Goal: Information Seeking & Learning: Learn about a topic

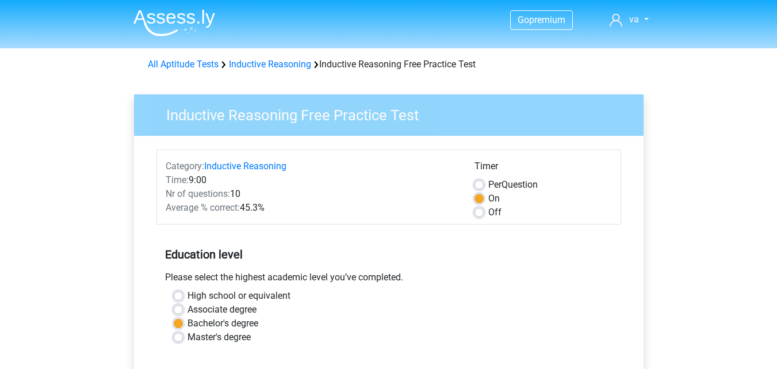
scroll to position [246, 0]
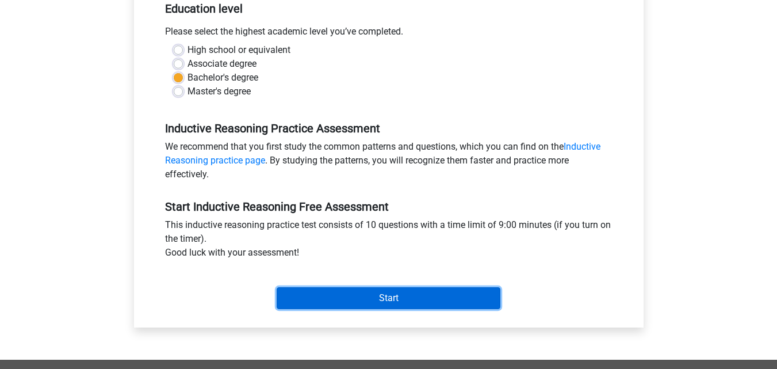
click at [401, 299] on input "Start" at bounding box center [389, 298] width 224 height 22
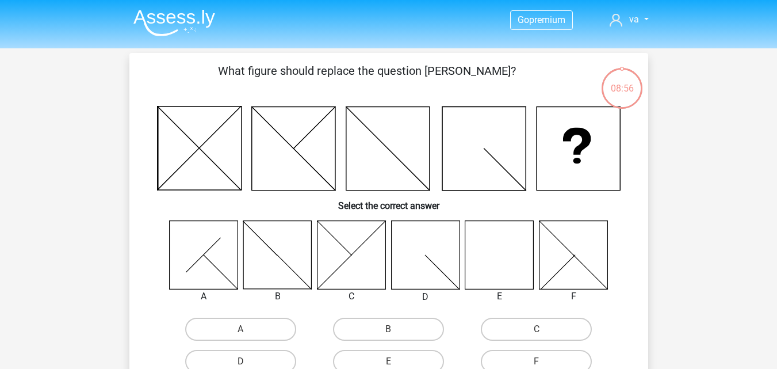
click at [498, 238] on icon at bounding box center [500, 254] width 68 height 68
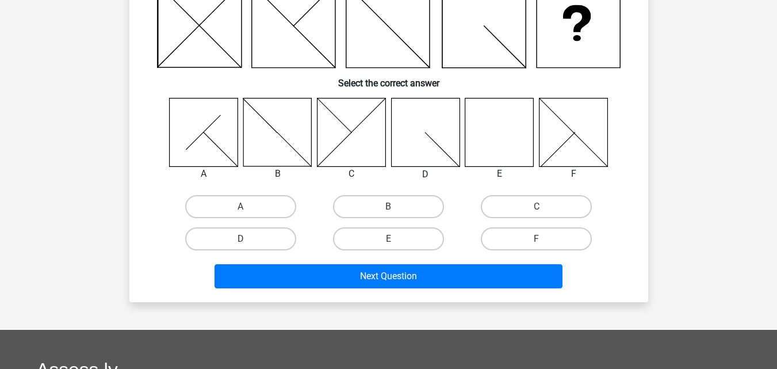
click at [394, 239] on input "E" at bounding box center [391, 242] width 7 height 7
radio input "true"
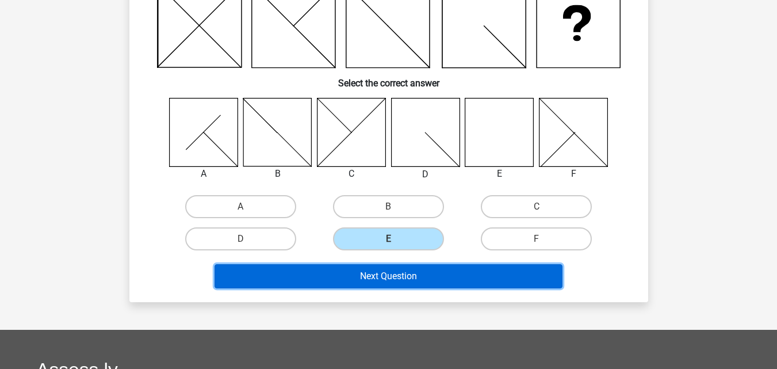
click at [411, 270] on button "Next Question" at bounding box center [389, 276] width 348 height 24
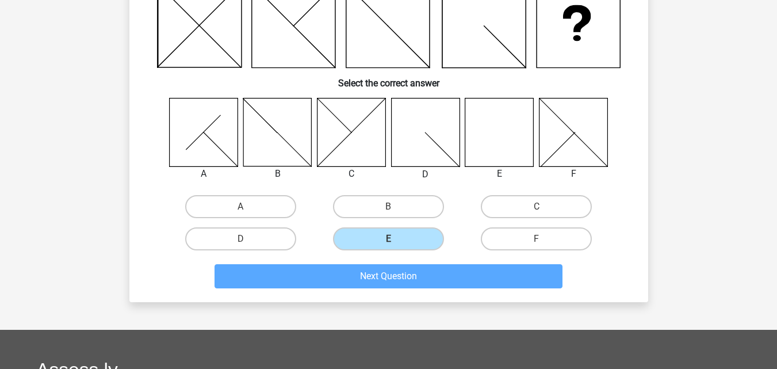
scroll to position [53, 0]
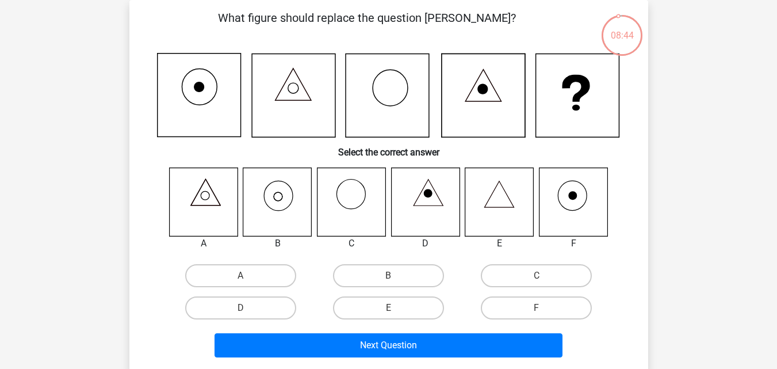
click at [286, 212] on icon at bounding box center [277, 201] width 68 height 68
click at [384, 276] on label "B" at bounding box center [388, 275] width 111 height 23
click at [388, 276] on input "B" at bounding box center [391, 279] width 7 height 7
radio input "true"
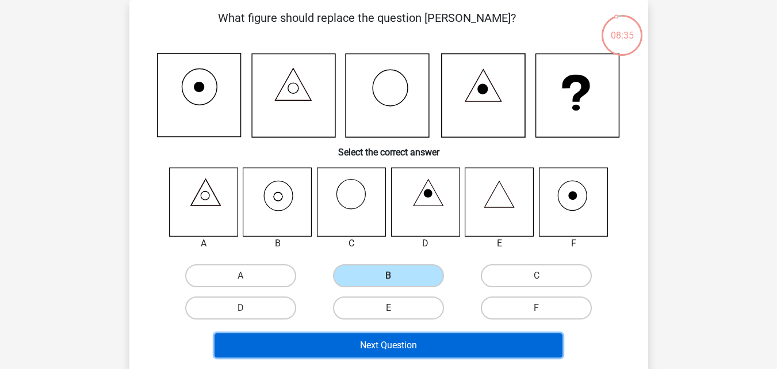
click at [402, 345] on button "Next Question" at bounding box center [389, 345] width 348 height 24
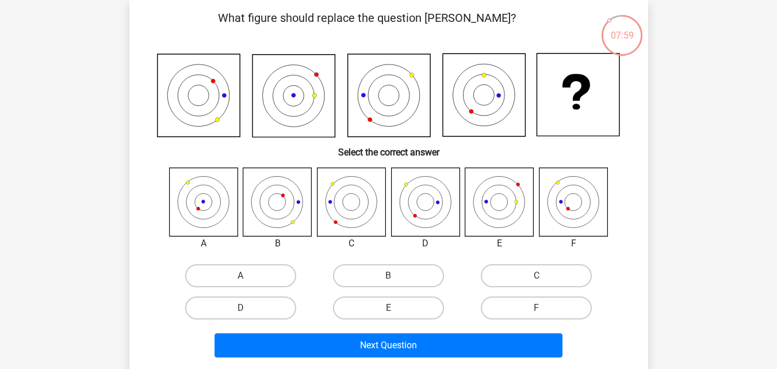
click at [188, 102] on icon at bounding box center [198, 95] width 83 height 83
click at [501, 274] on label "C" at bounding box center [536, 275] width 111 height 23
click at [537, 276] on input "C" at bounding box center [540, 279] width 7 height 7
radio input "true"
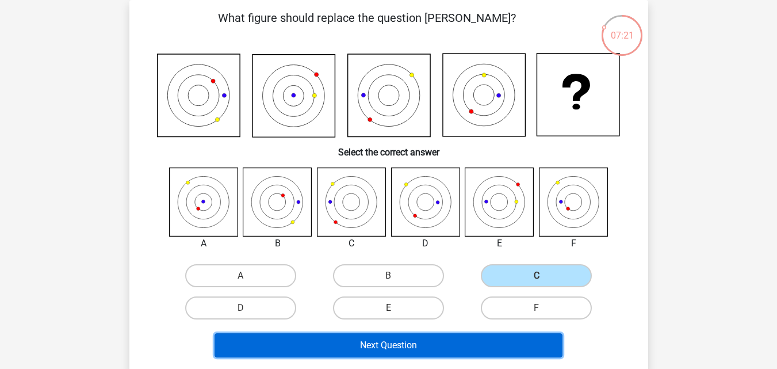
click at [445, 338] on button "Next Question" at bounding box center [389, 345] width 348 height 24
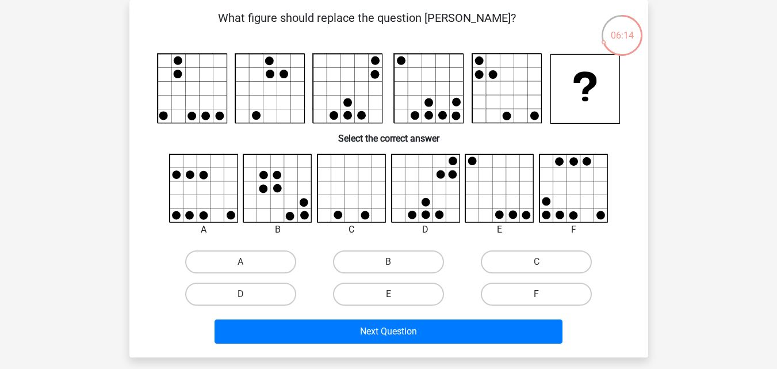
click at [546, 290] on label "F" at bounding box center [536, 294] width 111 height 23
click at [544, 294] on input "F" at bounding box center [540, 297] width 7 height 7
radio input "true"
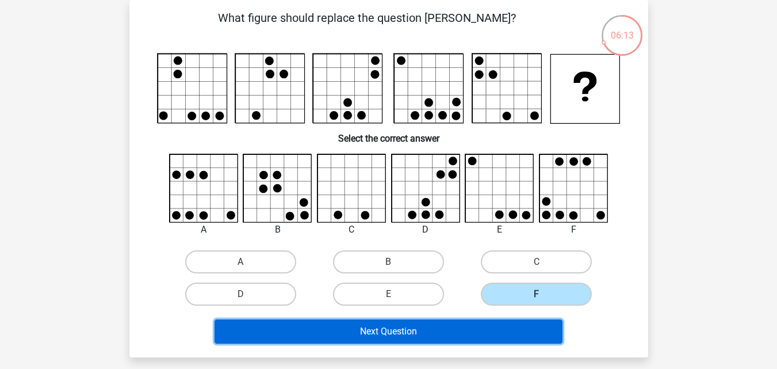
click at [524, 327] on button "Next Question" at bounding box center [389, 331] width 348 height 24
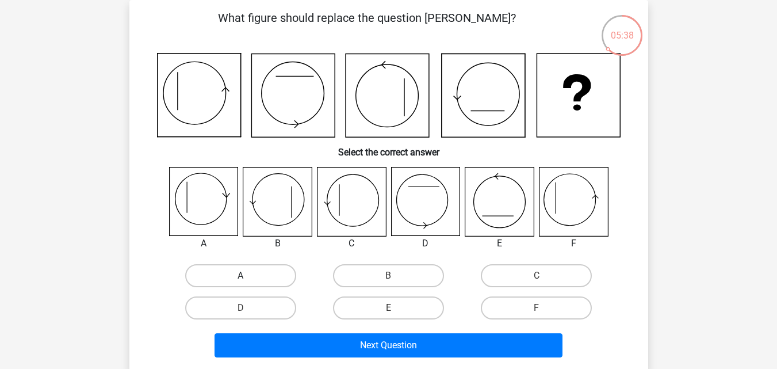
click at [241, 273] on label "A" at bounding box center [240, 275] width 111 height 23
click at [241, 276] on input "A" at bounding box center [244, 279] width 7 height 7
radio input "true"
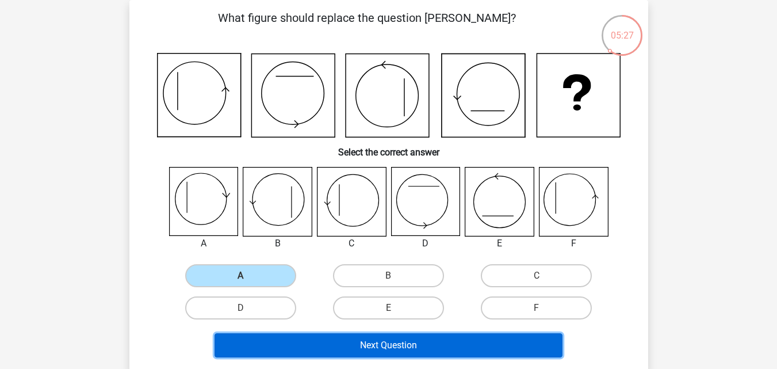
click at [384, 343] on button "Next Question" at bounding box center [389, 345] width 348 height 24
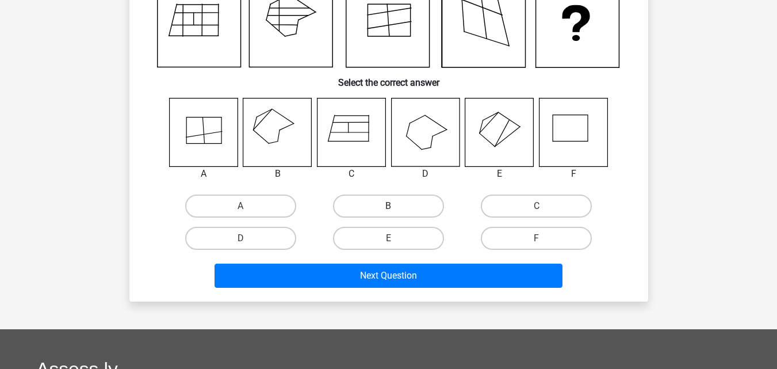
scroll to position [62, 0]
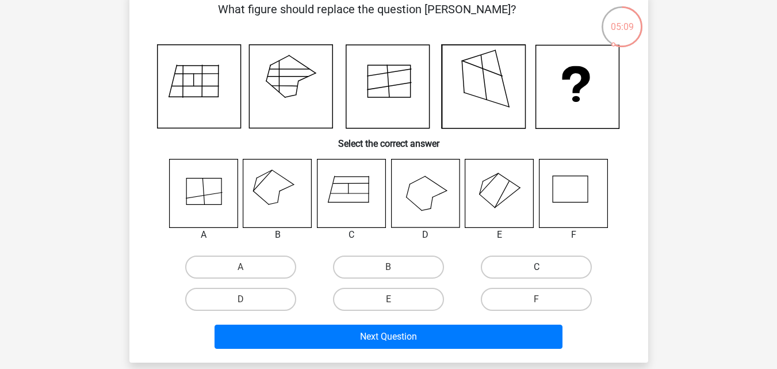
click at [504, 265] on label "C" at bounding box center [536, 266] width 111 height 23
click at [537, 267] on input "C" at bounding box center [540, 270] width 7 height 7
radio input "true"
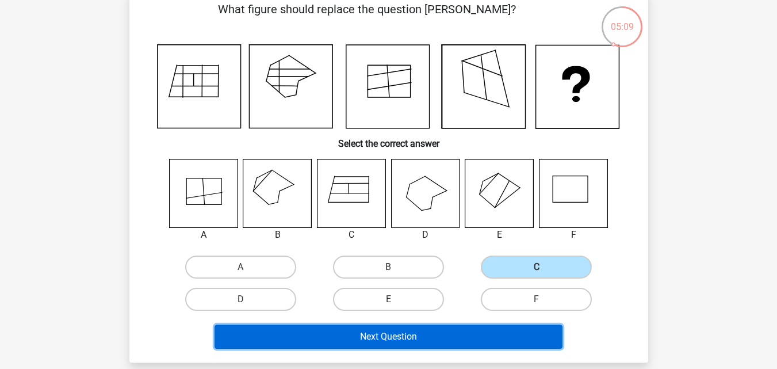
click at [452, 337] on button "Next Question" at bounding box center [389, 337] width 348 height 24
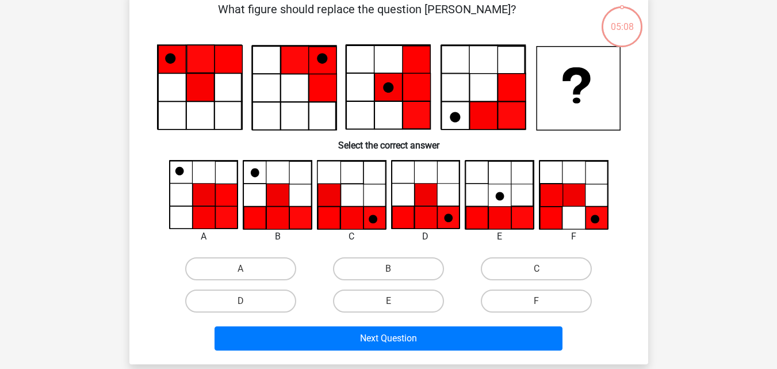
scroll to position [53, 0]
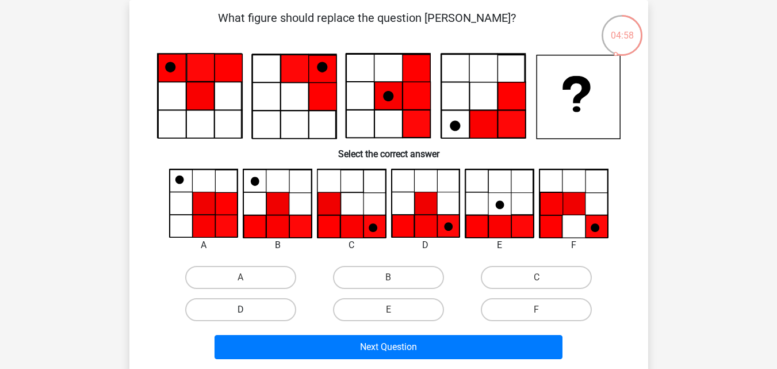
drag, startPoint x: 249, startPoint y: 304, endPoint x: 261, endPoint y: 309, distance: 13.1
click at [249, 304] on label "D" at bounding box center [240, 309] width 111 height 23
click at [248, 310] on input "D" at bounding box center [244, 313] width 7 height 7
radio input "true"
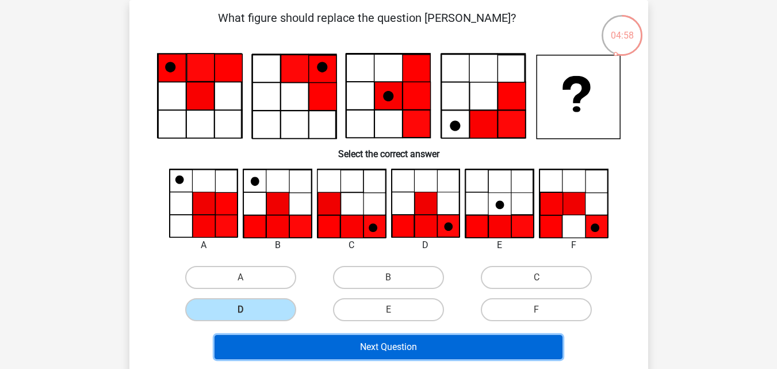
click at [326, 342] on button "Next Question" at bounding box center [389, 347] width 348 height 24
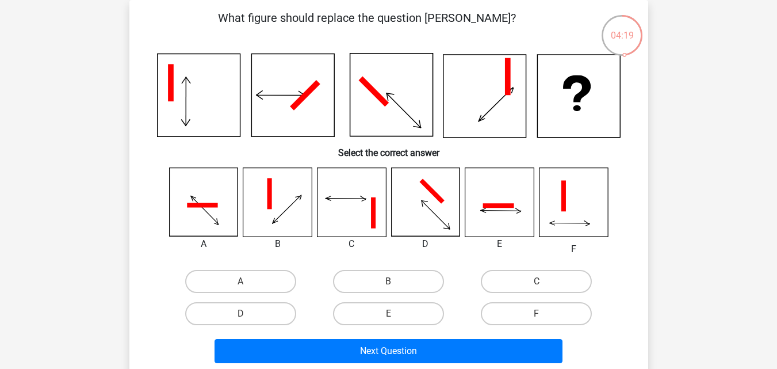
click at [541, 312] on label "F" at bounding box center [536, 313] width 111 height 23
click at [541, 314] on input "F" at bounding box center [540, 317] width 7 height 7
radio input "true"
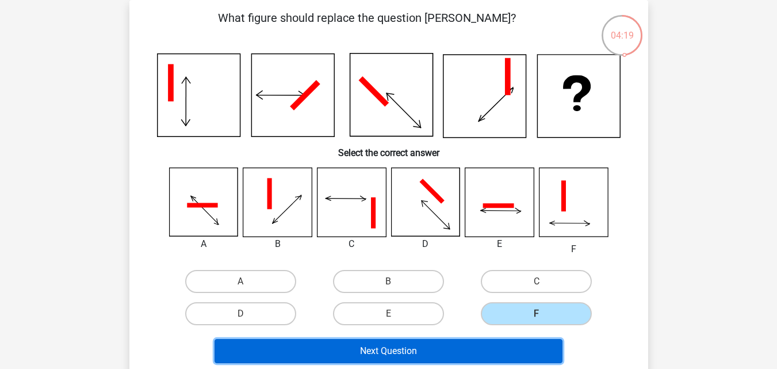
click at [487, 358] on button "Next Question" at bounding box center [389, 351] width 348 height 24
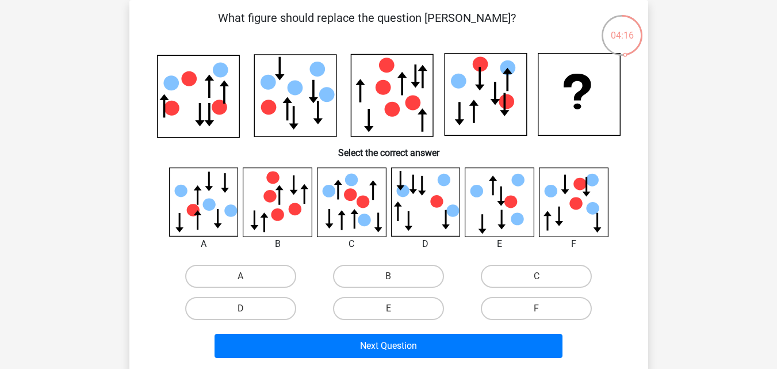
drag, startPoint x: 391, startPoint y: 323, endPoint x: 387, endPoint y: 329, distance: 6.6
click at [387, 329] on div "What figure should replace the question [PERSON_NAME]?" at bounding box center [389, 185] width 510 height 353
click at [387, 307] on label "E" at bounding box center [388, 308] width 111 height 23
click at [388, 308] on input "E" at bounding box center [391, 311] width 7 height 7
radio input "true"
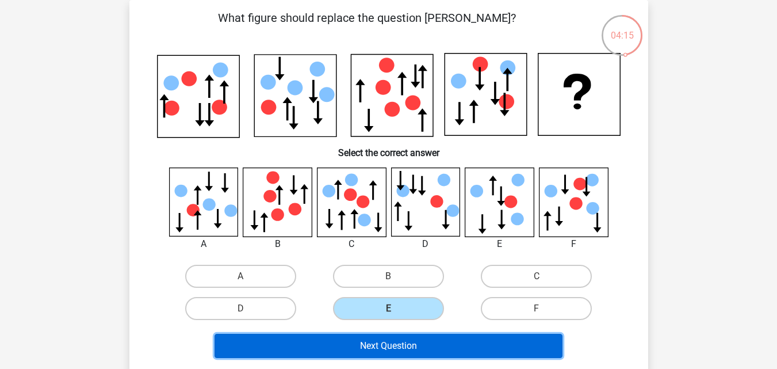
click at [399, 344] on button "Next Question" at bounding box center [389, 346] width 348 height 24
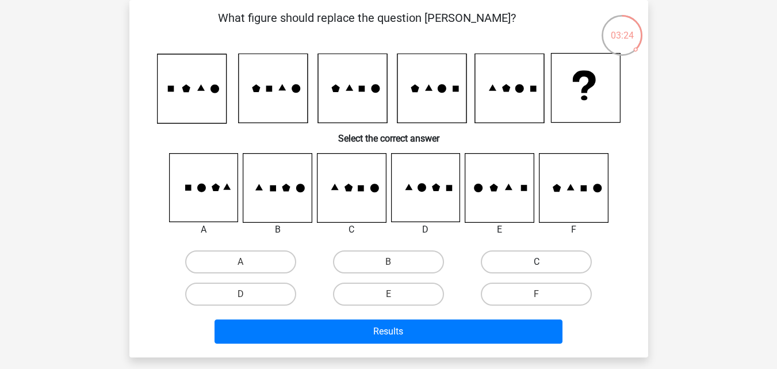
click at [567, 255] on label "C" at bounding box center [536, 261] width 111 height 23
click at [544, 262] on input "C" at bounding box center [540, 265] width 7 height 7
radio input "true"
click at [504, 291] on label "F" at bounding box center [536, 294] width 111 height 23
click at [537, 294] on input "F" at bounding box center [540, 297] width 7 height 7
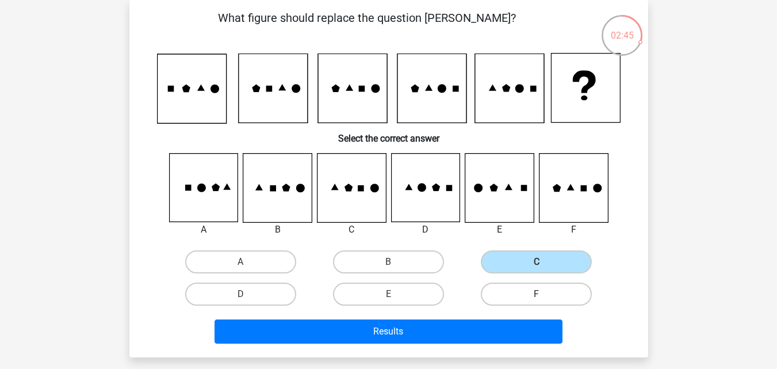
radio input "true"
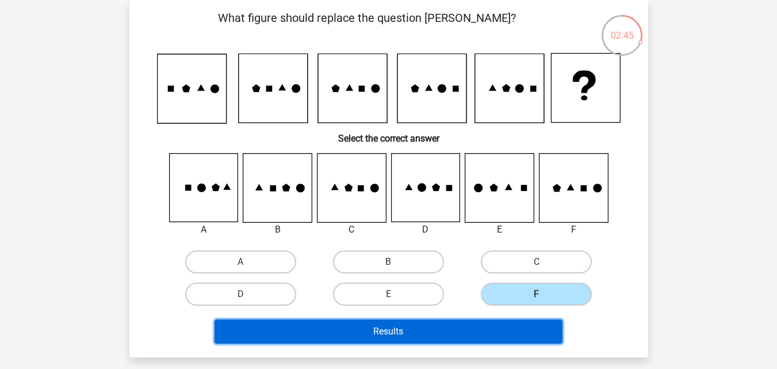
click at [468, 342] on button "Results" at bounding box center [389, 331] width 348 height 24
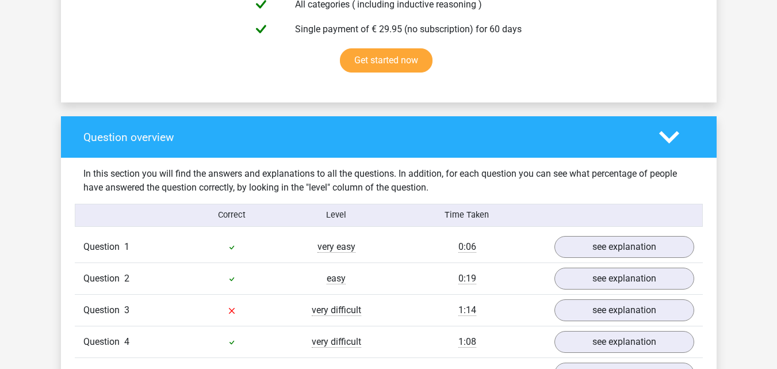
scroll to position [921, 0]
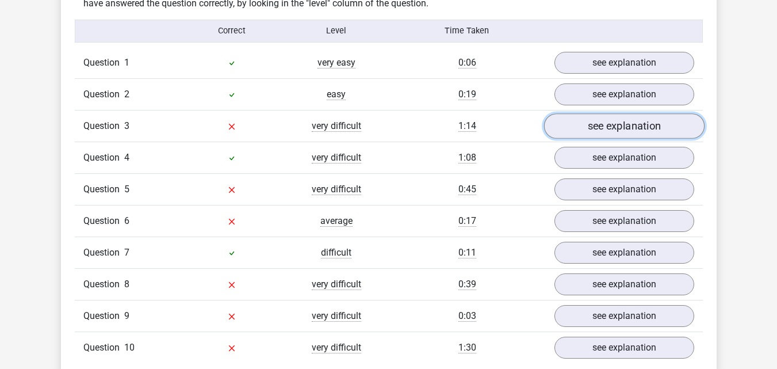
click at [649, 130] on link "see explanation" at bounding box center [624, 125] width 161 height 25
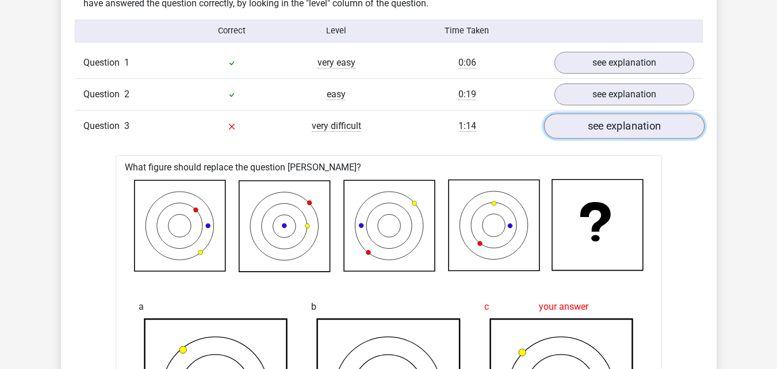
click at [638, 133] on link "see explanation" at bounding box center [624, 125] width 161 height 25
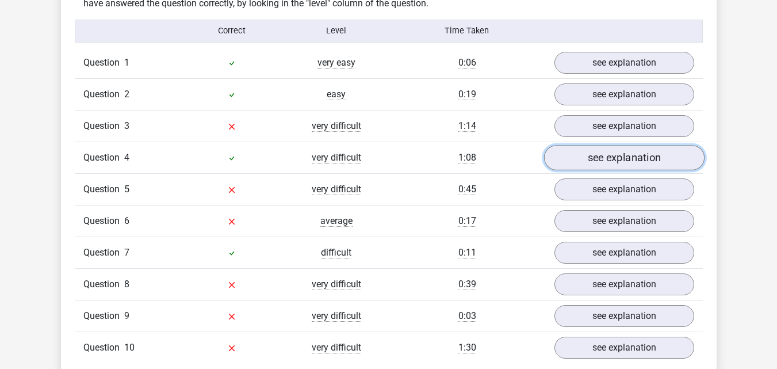
click at [602, 165] on link "see explanation" at bounding box center [624, 157] width 161 height 25
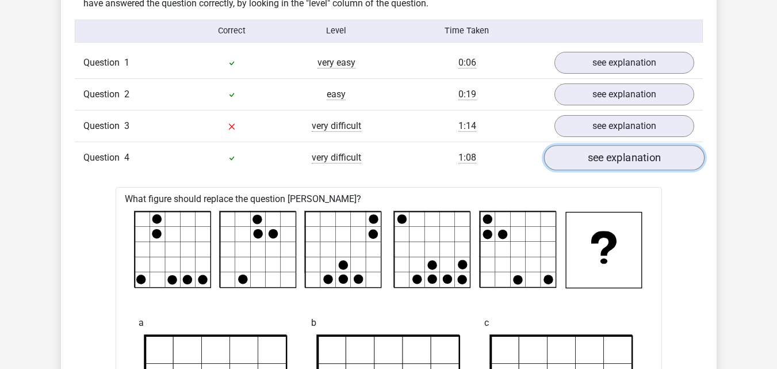
click at [632, 163] on link "see explanation" at bounding box center [624, 157] width 161 height 25
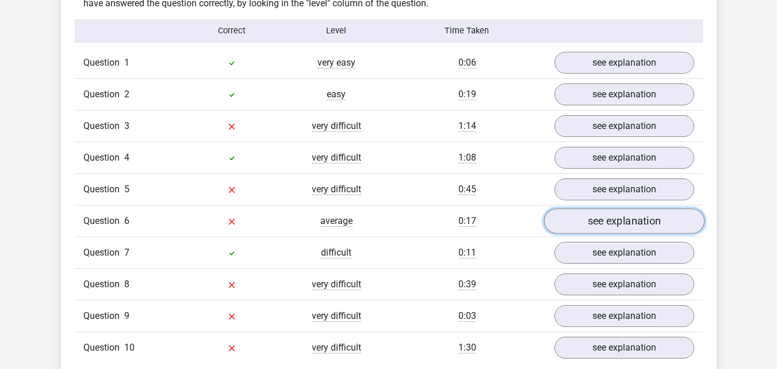
click at [628, 228] on link "see explanation" at bounding box center [624, 220] width 161 height 25
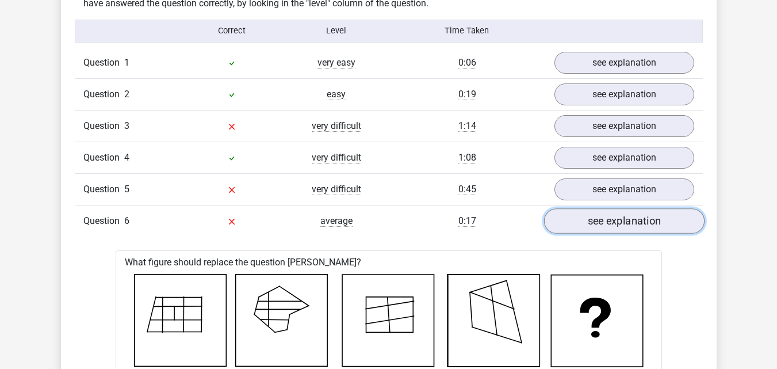
click at [578, 219] on link "see explanation" at bounding box center [624, 220] width 161 height 25
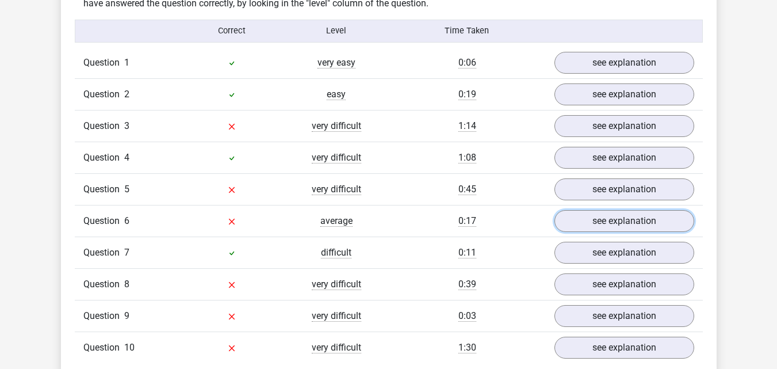
scroll to position [982, 0]
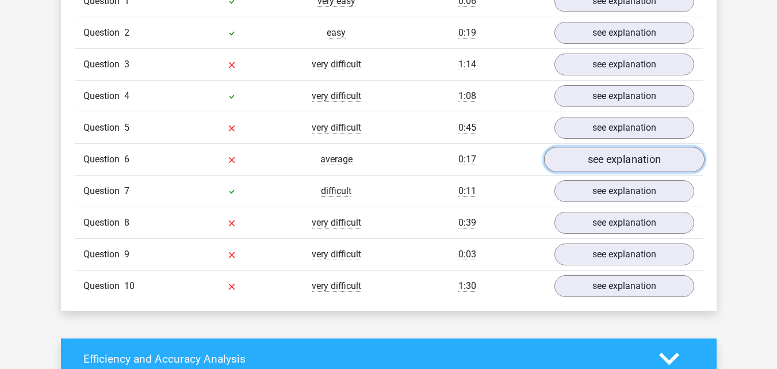
click at [616, 168] on link "see explanation" at bounding box center [624, 159] width 161 height 25
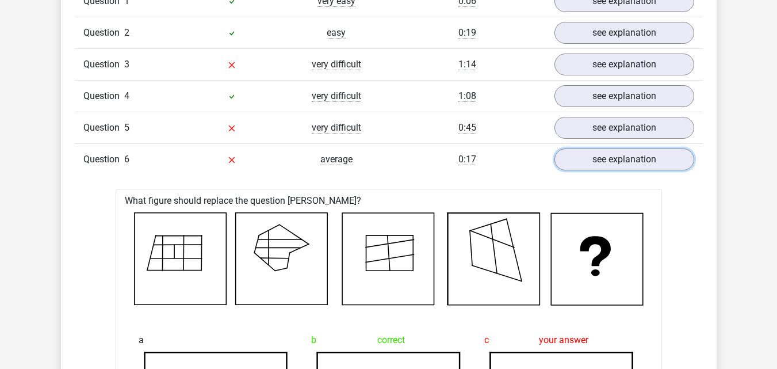
scroll to position [1043, 0]
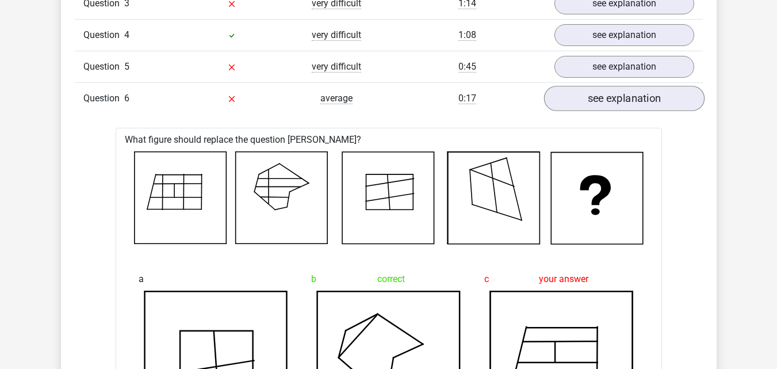
drag, startPoint x: 588, startPoint y: 112, endPoint x: 598, endPoint y: 86, distance: 28.1
click at [588, 111] on div "Question 6 average 0:17 see explanation" at bounding box center [389, 98] width 628 height 32
click at [604, 66] on link "see explanation" at bounding box center [624, 66] width 161 height 25
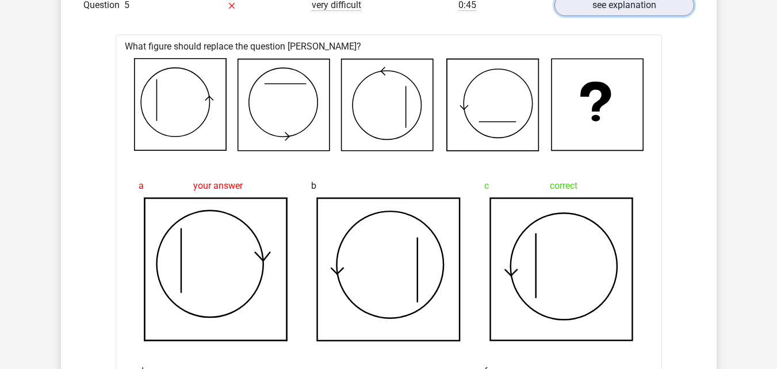
scroll to position [921, 0]
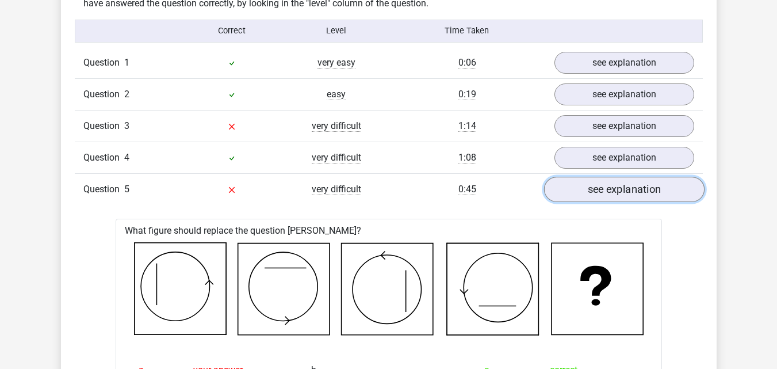
click at [604, 198] on link "see explanation" at bounding box center [624, 189] width 161 height 25
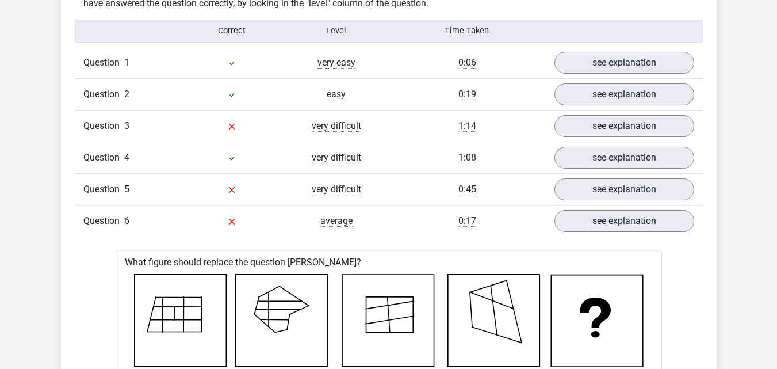
click at [619, 203] on div "Question 5 very difficult 0:45 see explanation" at bounding box center [389, 189] width 628 height 32
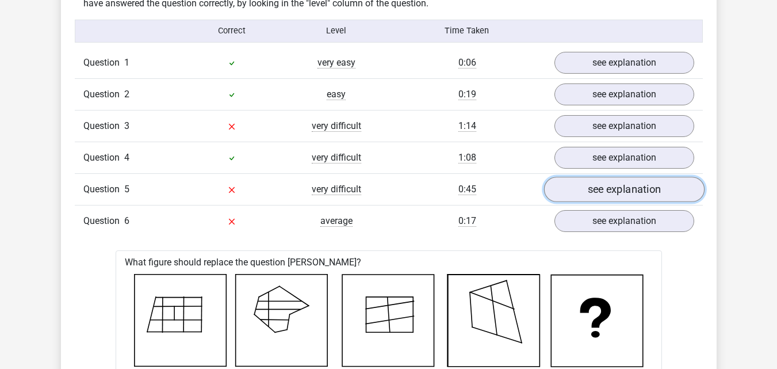
click at [619, 195] on link "see explanation" at bounding box center [624, 189] width 161 height 25
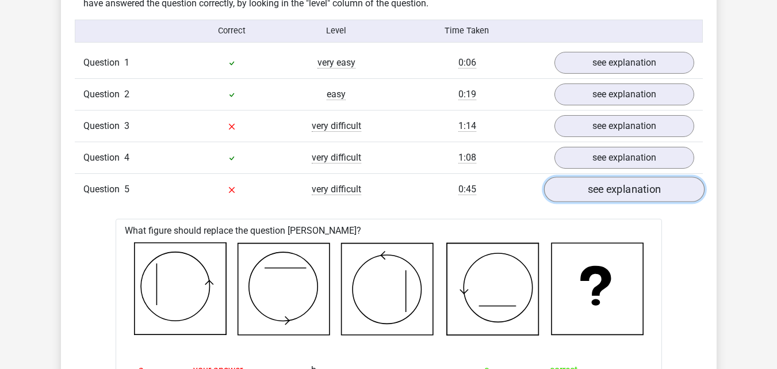
click at [619, 195] on link "see explanation" at bounding box center [624, 189] width 161 height 25
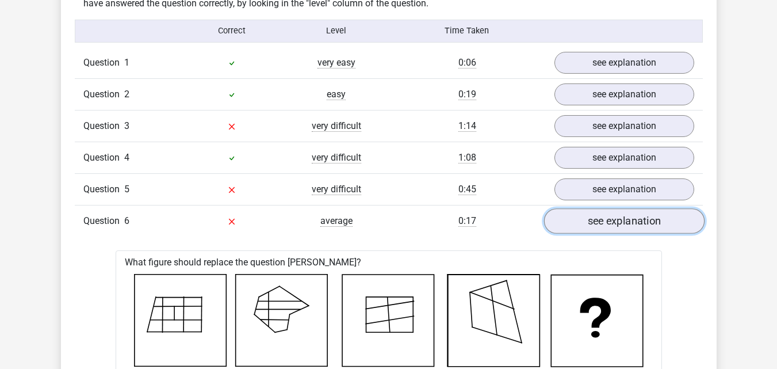
click at [624, 213] on link "see explanation" at bounding box center [624, 220] width 161 height 25
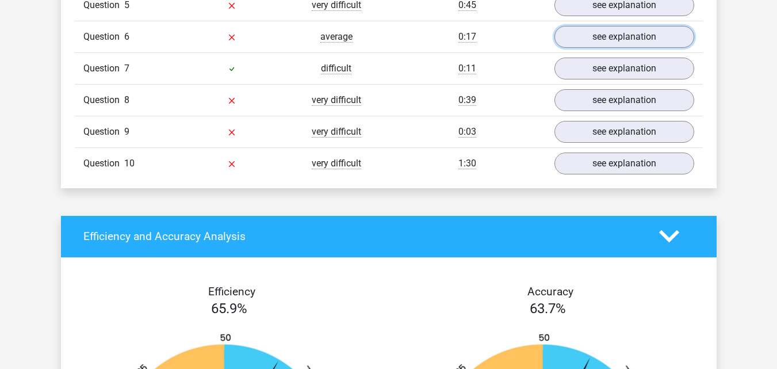
scroll to position [1043, 0]
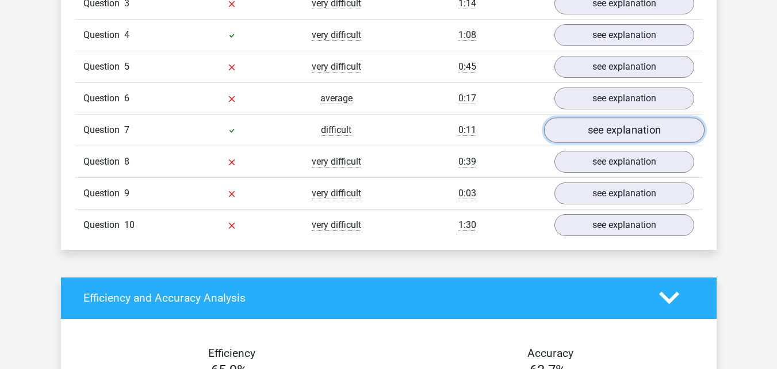
click at [606, 134] on link "see explanation" at bounding box center [624, 129] width 161 height 25
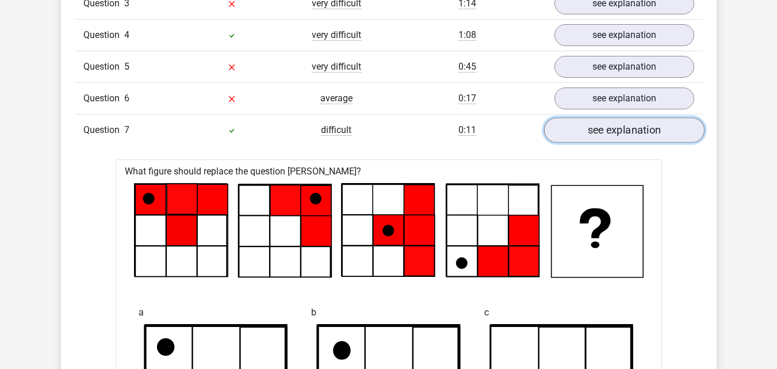
click at [608, 130] on link "see explanation" at bounding box center [624, 129] width 161 height 25
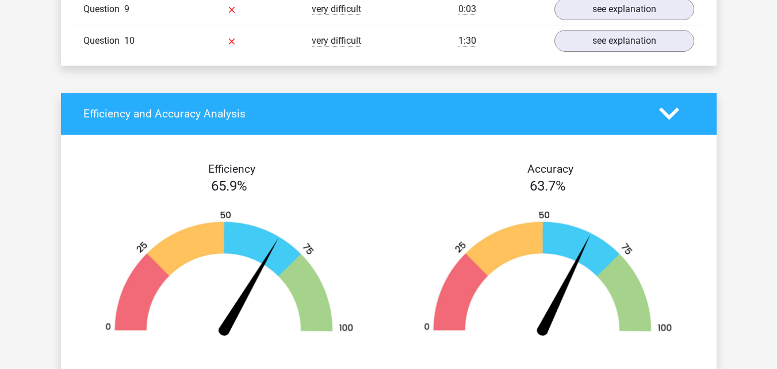
scroll to position [1105, 0]
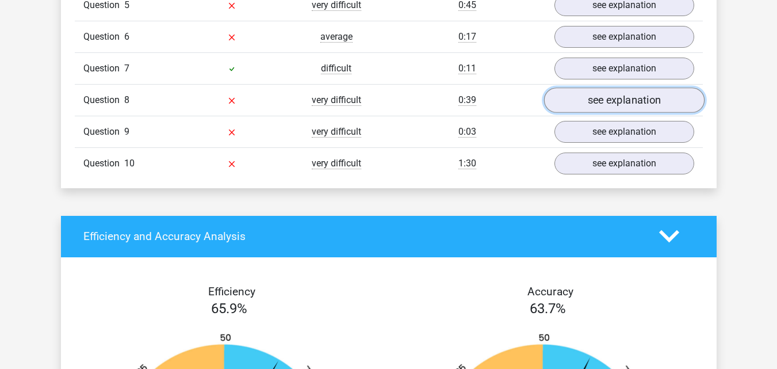
click at [613, 106] on link "see explanation" at bounding box center [624, 99] width 161 height 25
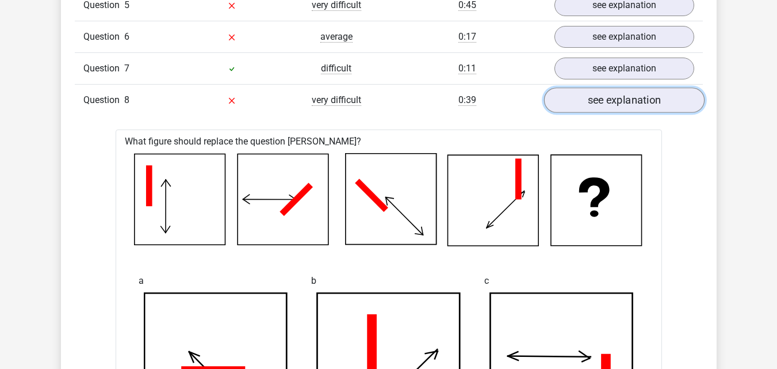
click at [627, 104] on link "see explanation" at bounding box center [624, 99] width 161 height 25
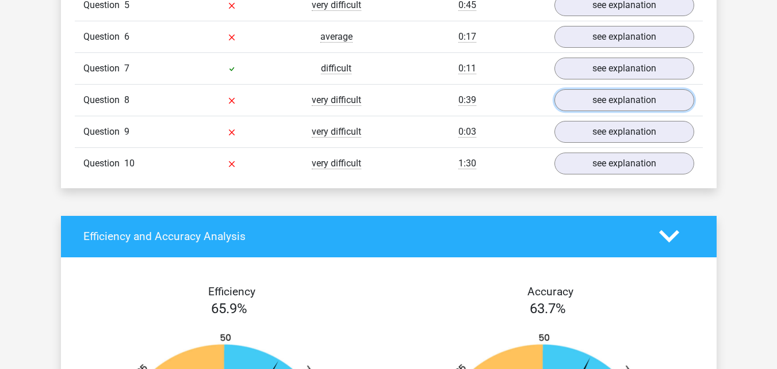
scroll to position [1166, 0]
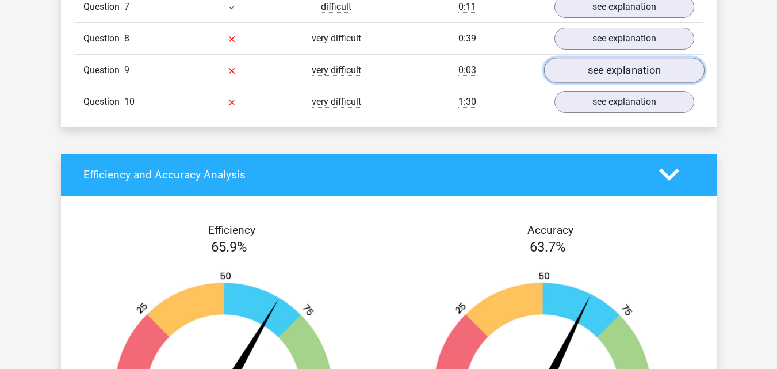
click at [595, 79] on link "see explanation" at bounding box center [624, 70] width 161 height 25
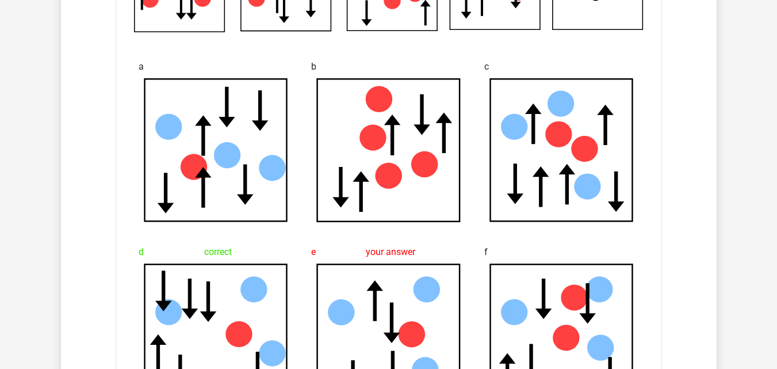
scroll to position [1105, 0]
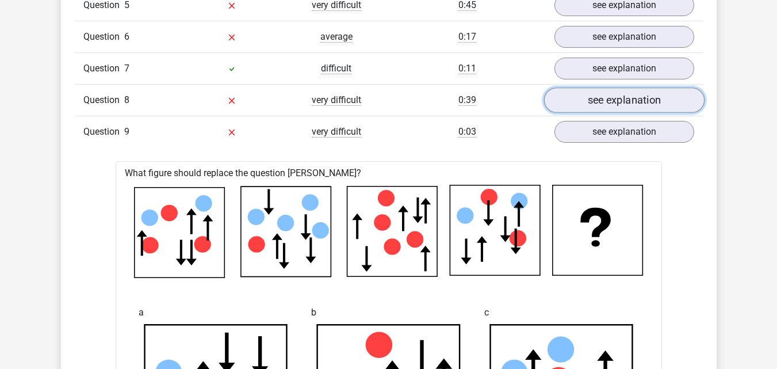
click at [624, 105] on link "see explanation" at bounding box center [624, 99] width 161 height 25
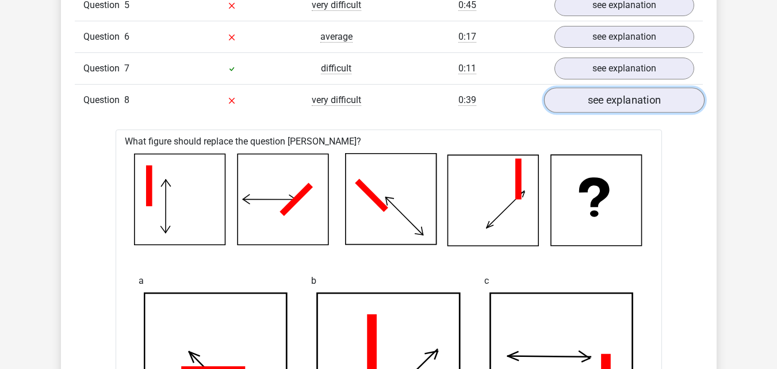
click at [617, 102] on link "see explanation" at bounding box center [624, 99] width 161 height 25
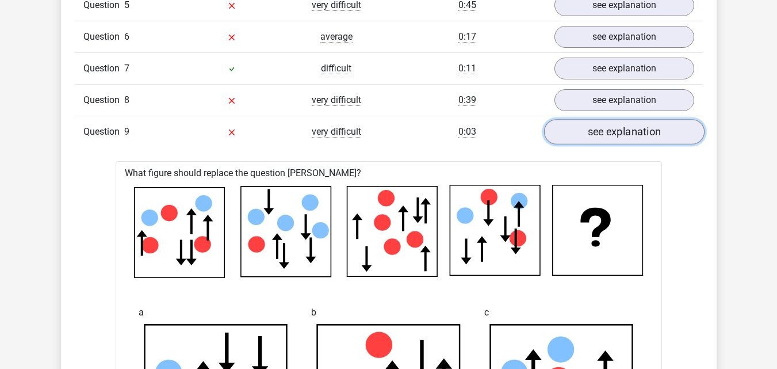
click at [613, 125] on link "see explanation" at bounding box center [624, 131] width 161 height 25
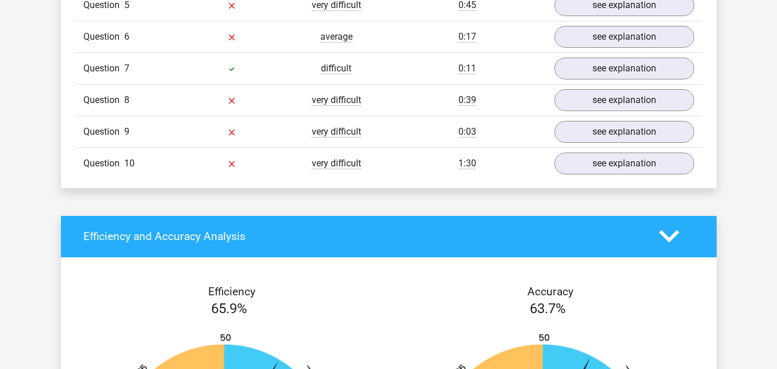
click at [609, 176] on div "Question 10 very difficult 1:30 see explanation" at bounding box center [389, 163] width 628 height 32
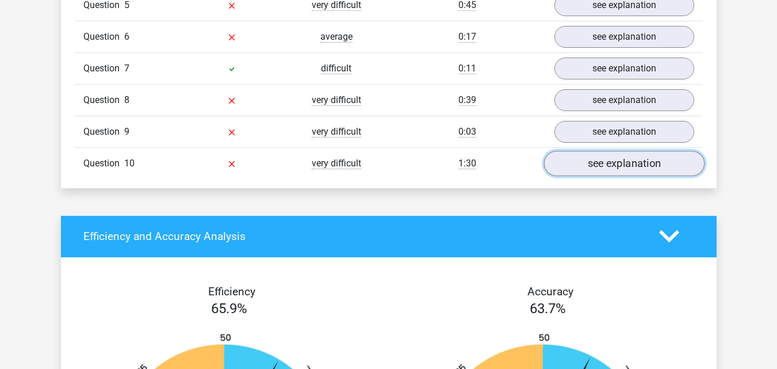
click at [604, 157] on link "see explanation" at bounding box center [624, 163] width 161 height 25
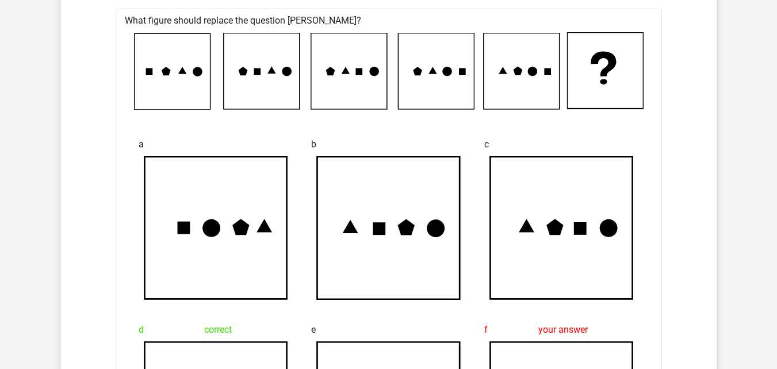
scroll to position [1473, 0]
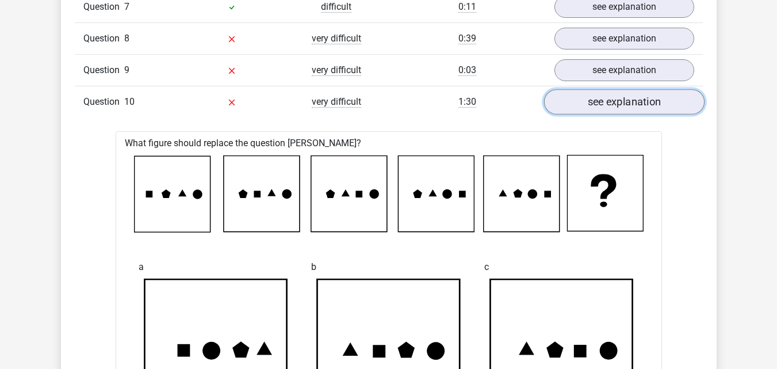
click at [619, 107] on link "see explanation" at bounding box center [624, 101] width 161 height 25
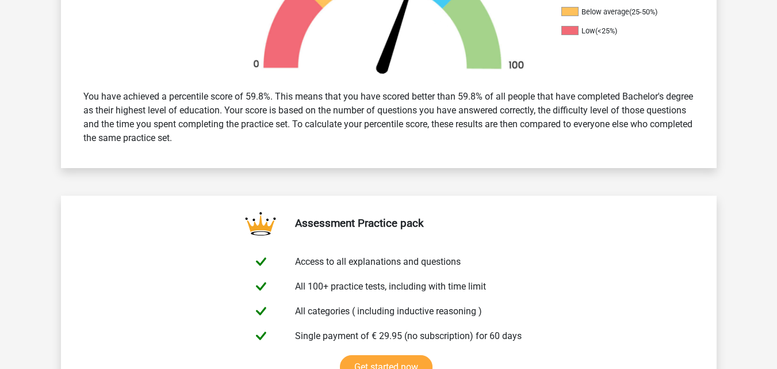
scroll to position [0, 0]
